Goal: Use online tool/utility: Utilize a website feature to perform a specific function

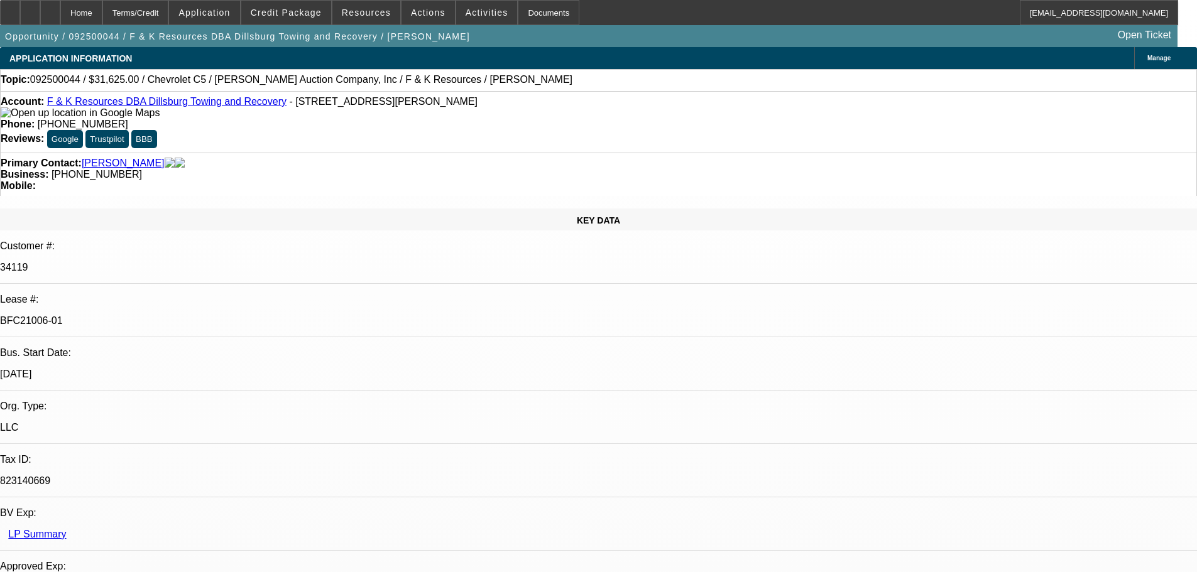
select select "0"
select select "6"
select select "0"
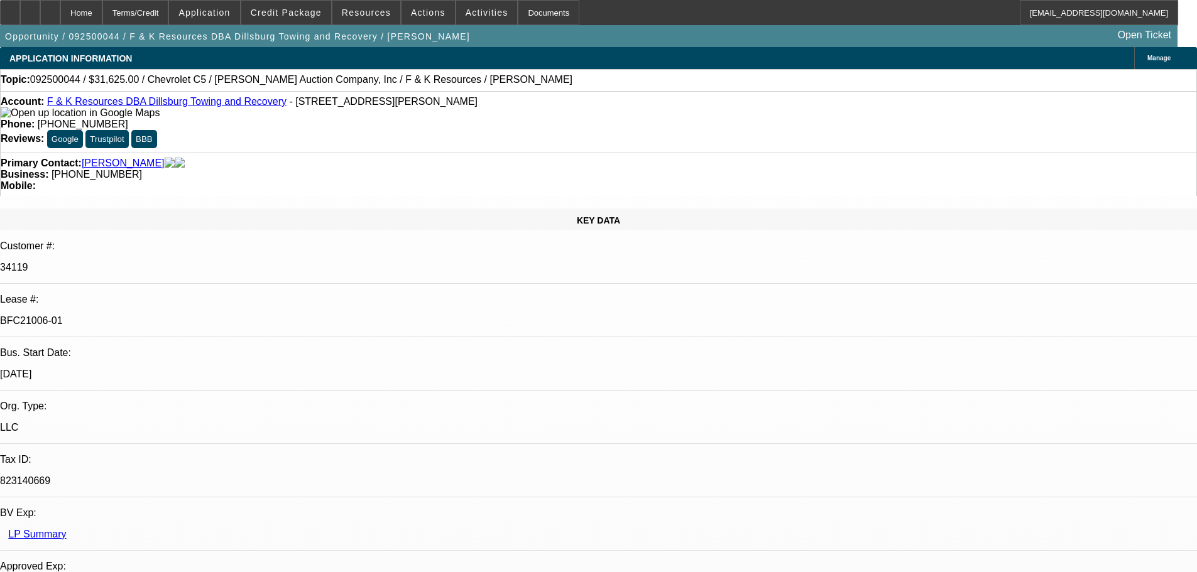
select select "0"
select select "6"
select select "0"
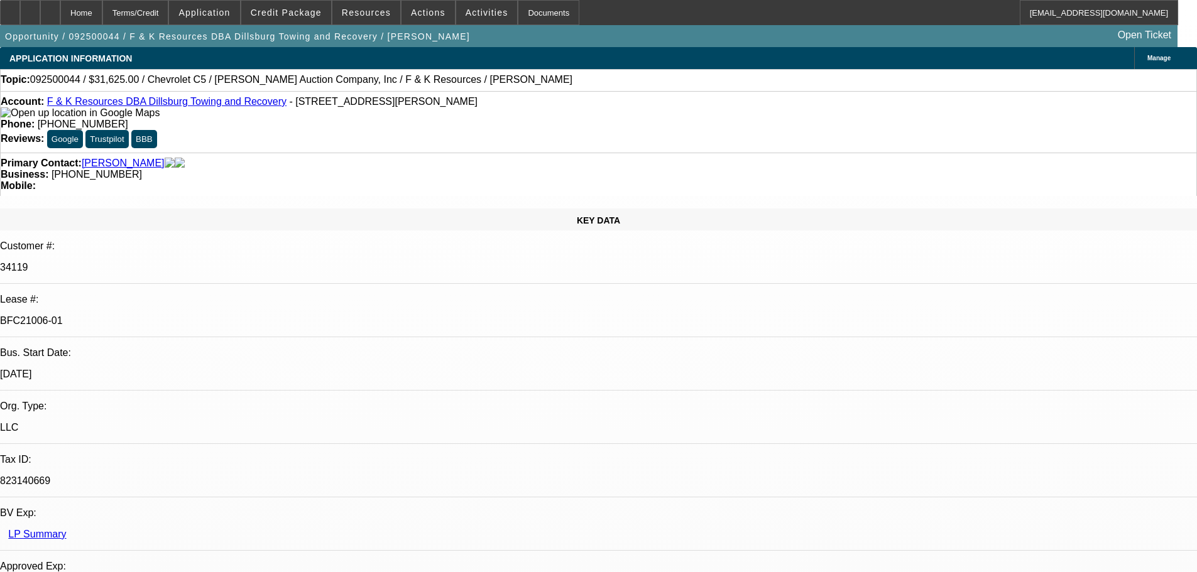
select select "3"
select select "0"
select select "6"
select select "0"
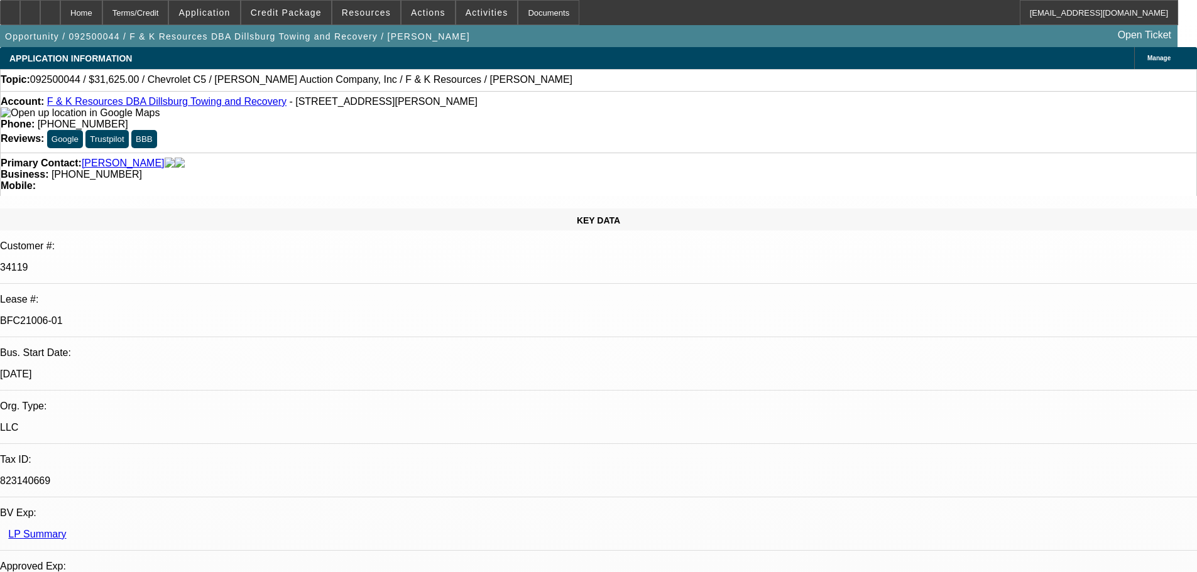
select select "0"
select select "6"
